Goal: Communication & Community: Answer question/provide support

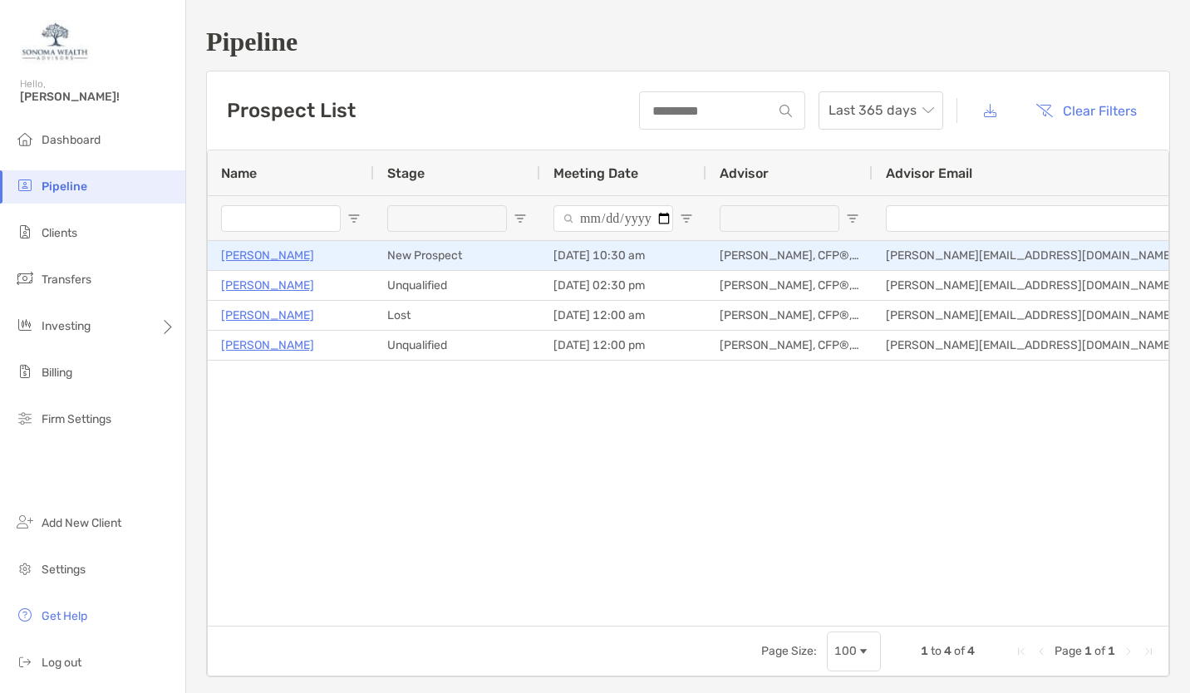
click at [248, 259] on p "[PERSON_NAME]" at bounding box center [267, 255] width 93 height 21
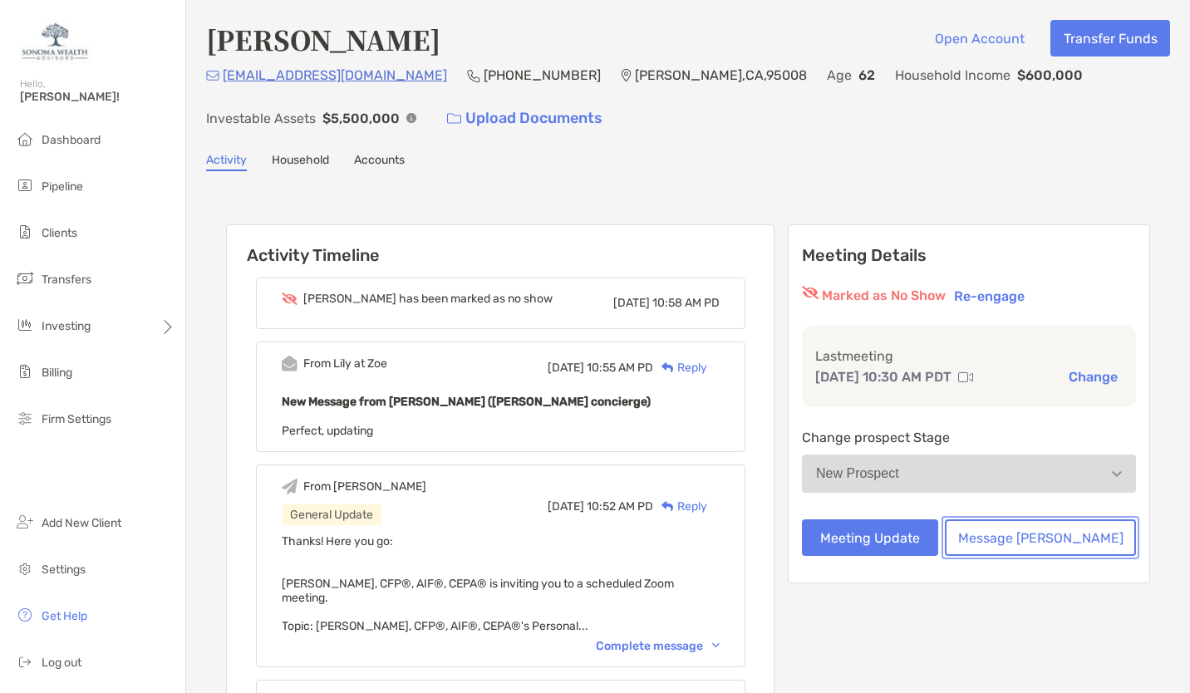
click at [1044, 539] on button "Message [PERSON_NAME]" at bounding box center [1040, 537] width 191 height 37
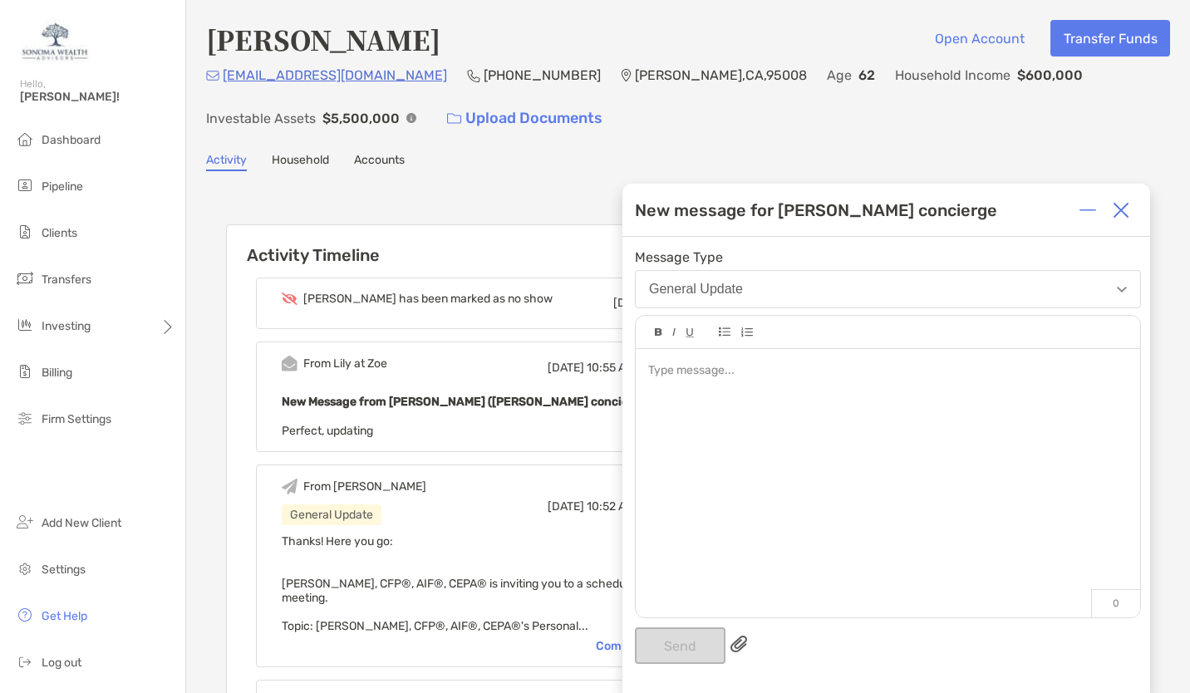
click at [724, 293] on div "General Update" at bounding box center [696, 289] width 94 height 15
click at [711, 380] on div at bounding box center [888, 475] width 504 height 252
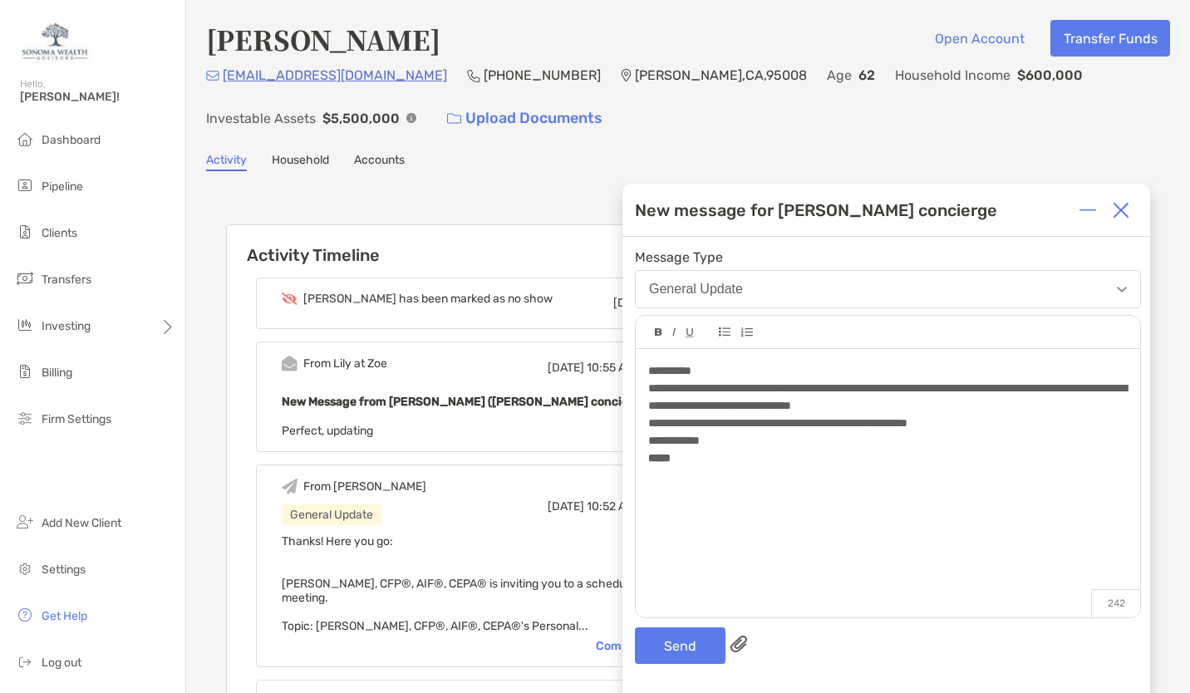
click at [726, 512] on div "**********" at bounding box center [888, 475] width 504 height 252
click at [740, 474] on div "**********" at bounding box center [888, 475] width 504 height 252
click at [668, 646] on button "Send" at bounding box center [680, 645] width 91 height 37
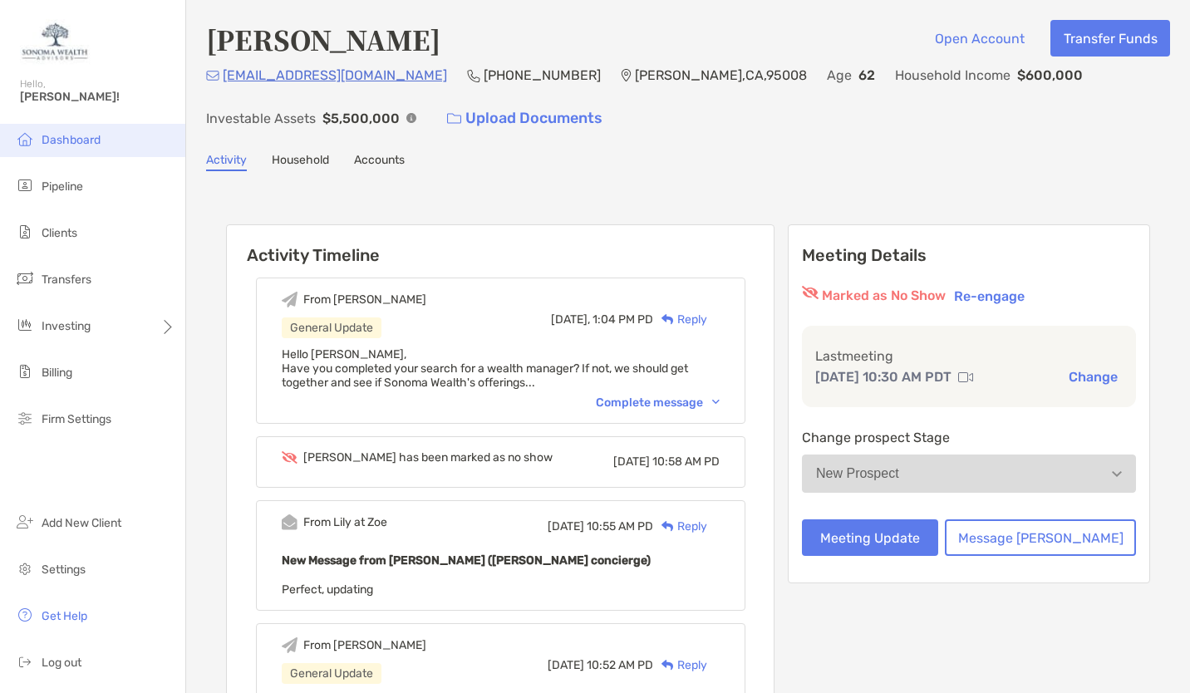
click at [91, 135] on span "Dashboard" at bounding box center [71, 140] width 59 height 14
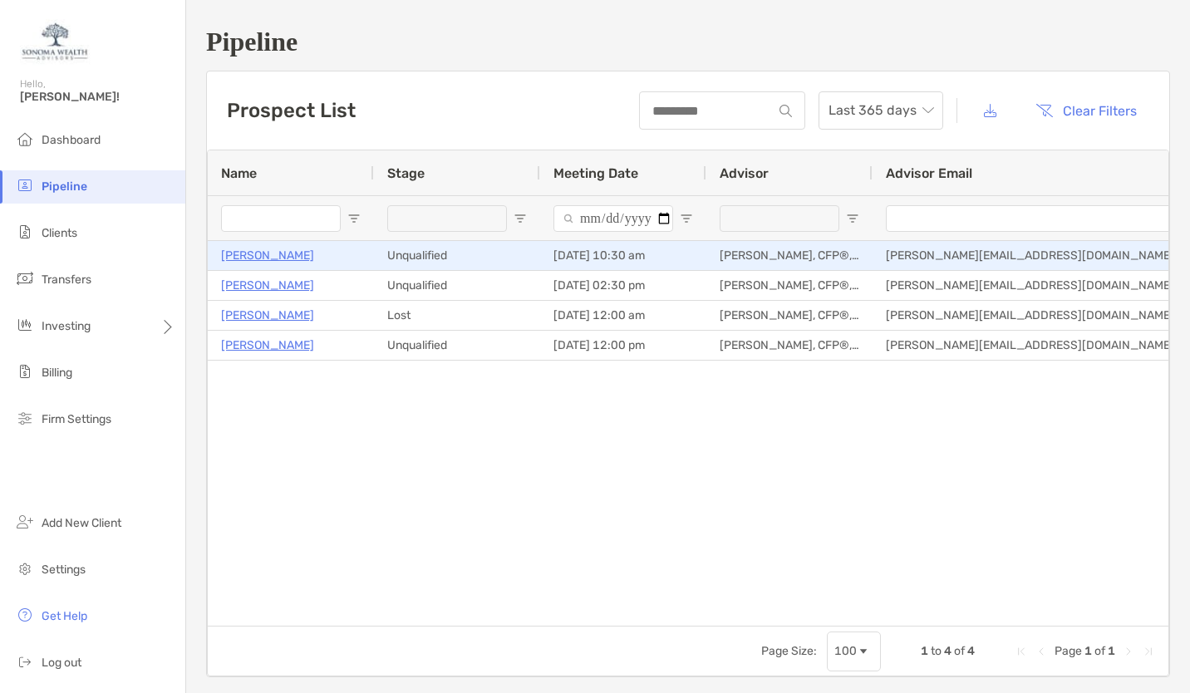
click at [238, 255] on p "[PERSON_NAME]" at bounding box center [267, 255] width 93 height 21
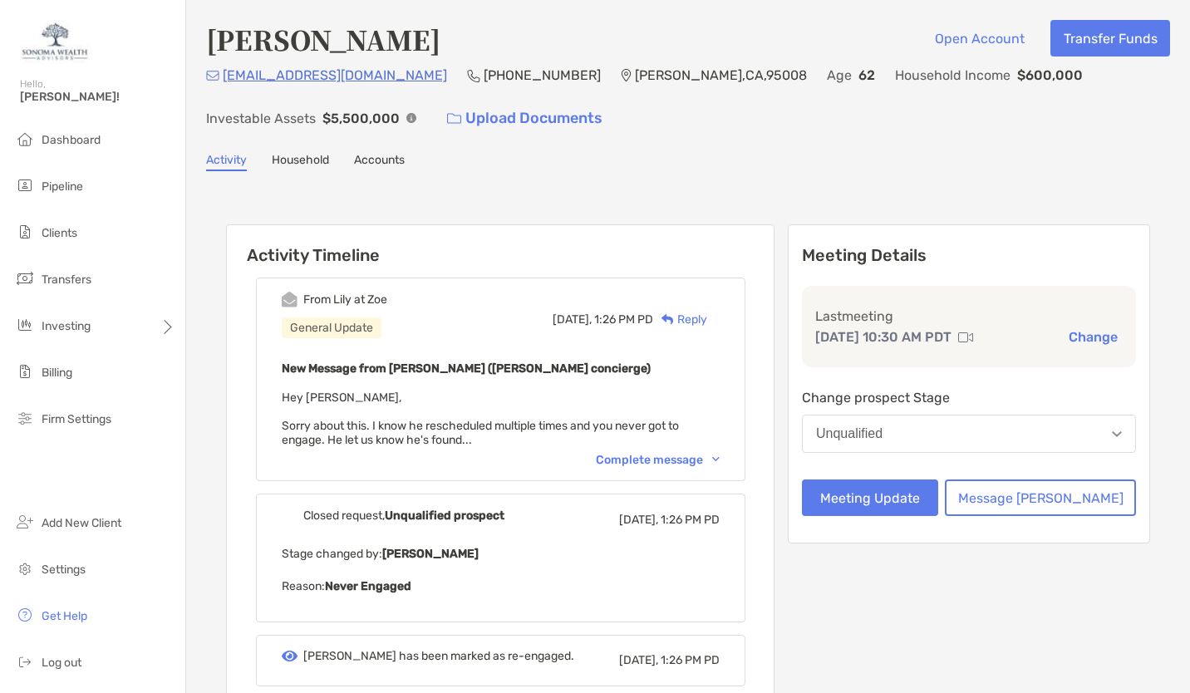
click at [662, 455] on div "Complete message" at bounding box center [658, 460] width 124 height 14
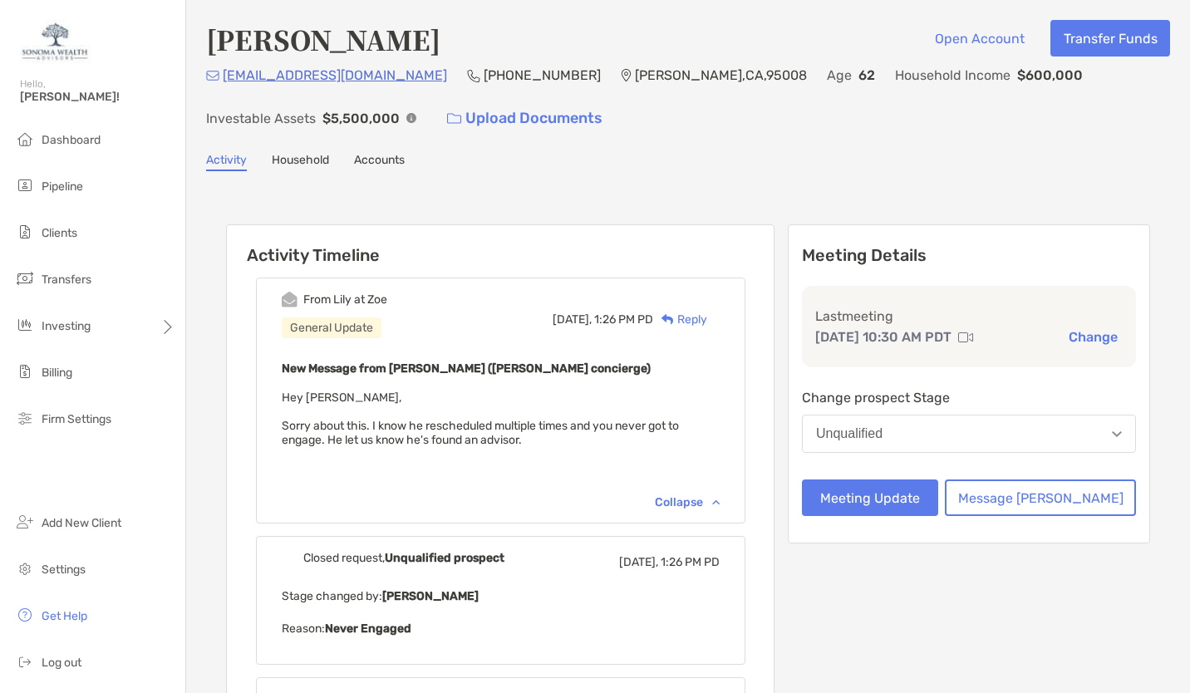
click at [707, 314] on div "Reply" at bounding box center [680, 319] width 54 height 17
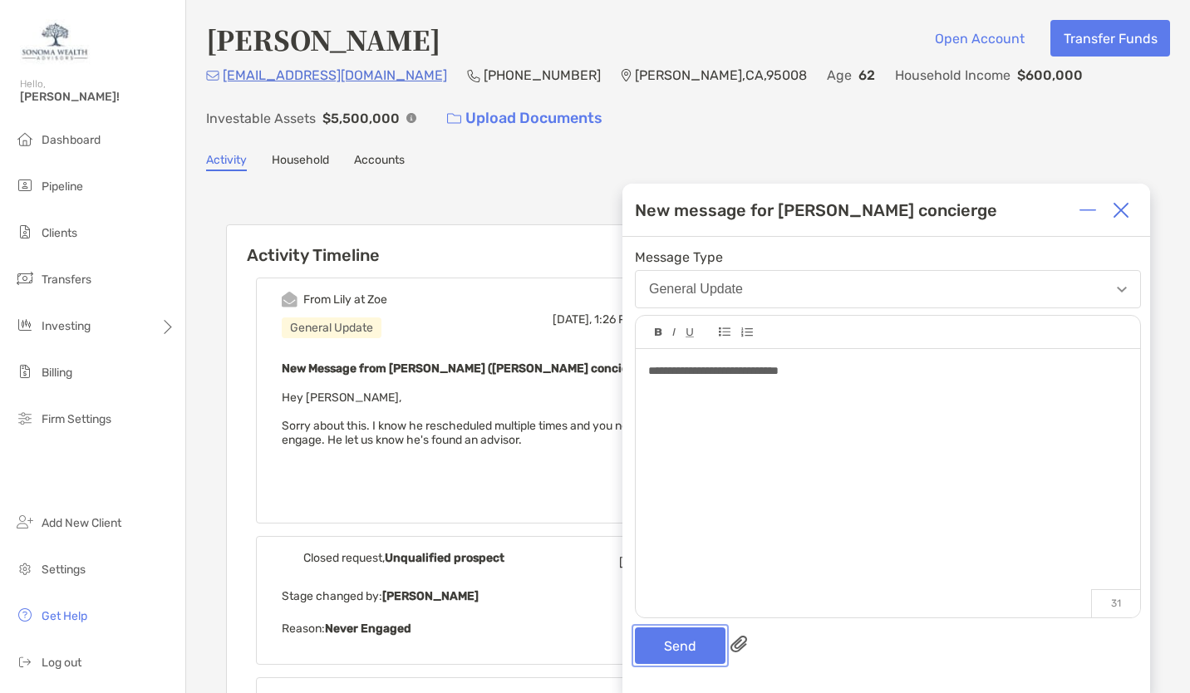
click at [665, 635] on button "Send" at bounding box center [680, 645] width 91 height 37
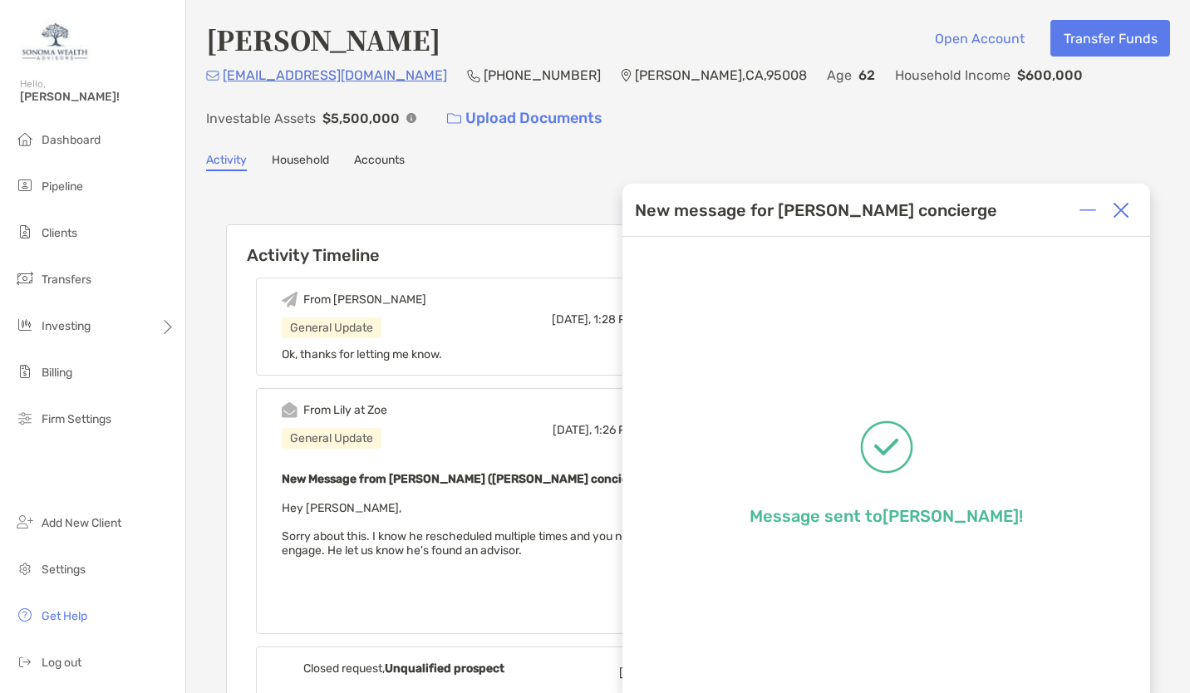
click at [1120, 206] on img at bounding box center [1121, 210] width 17 height 17
